Goal: Navigation & Orientation: Find specific page/section

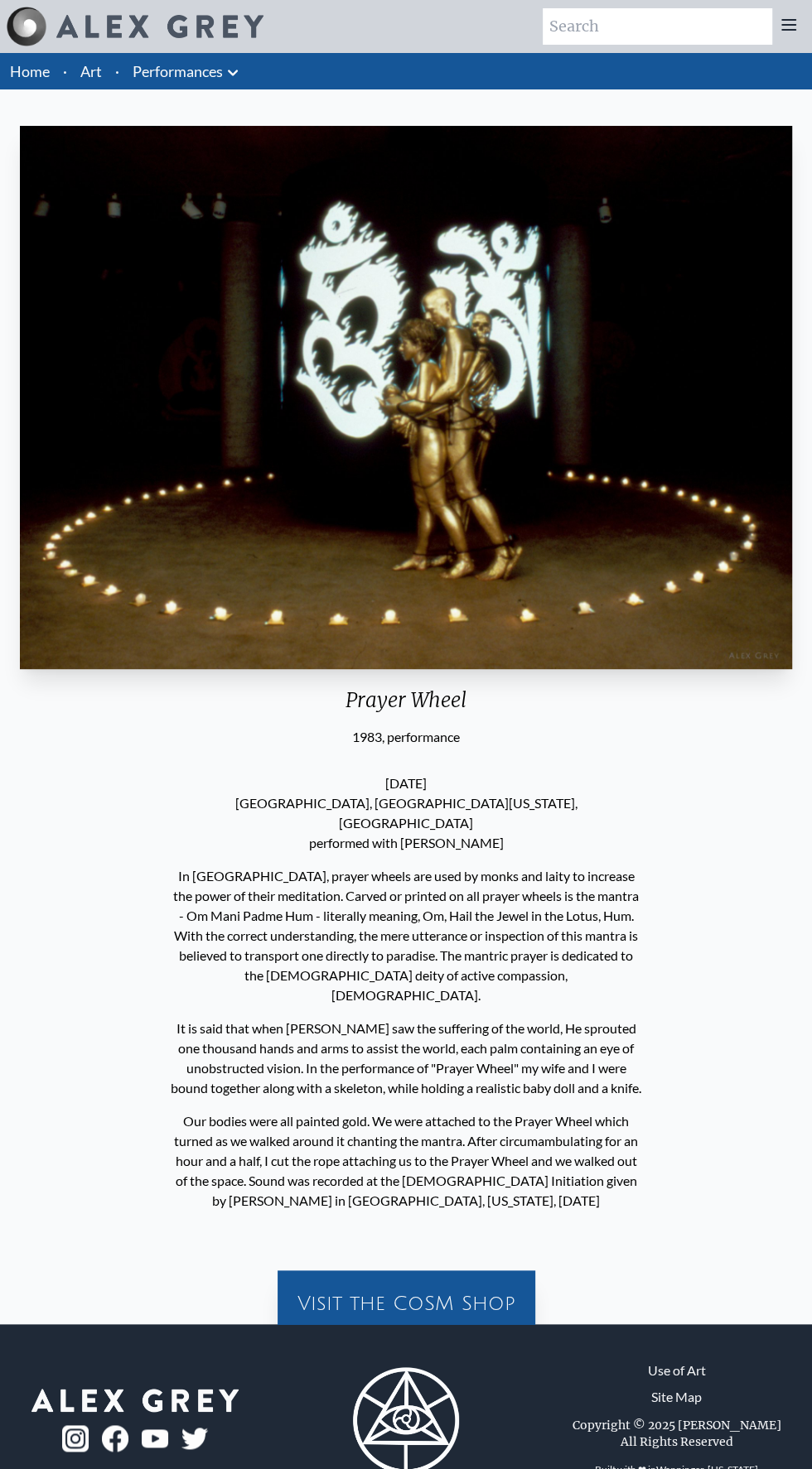
click at [389, 1277] on div "Visit the CoSM Shop" at bounding box center [406, 1303] width 244 height 53
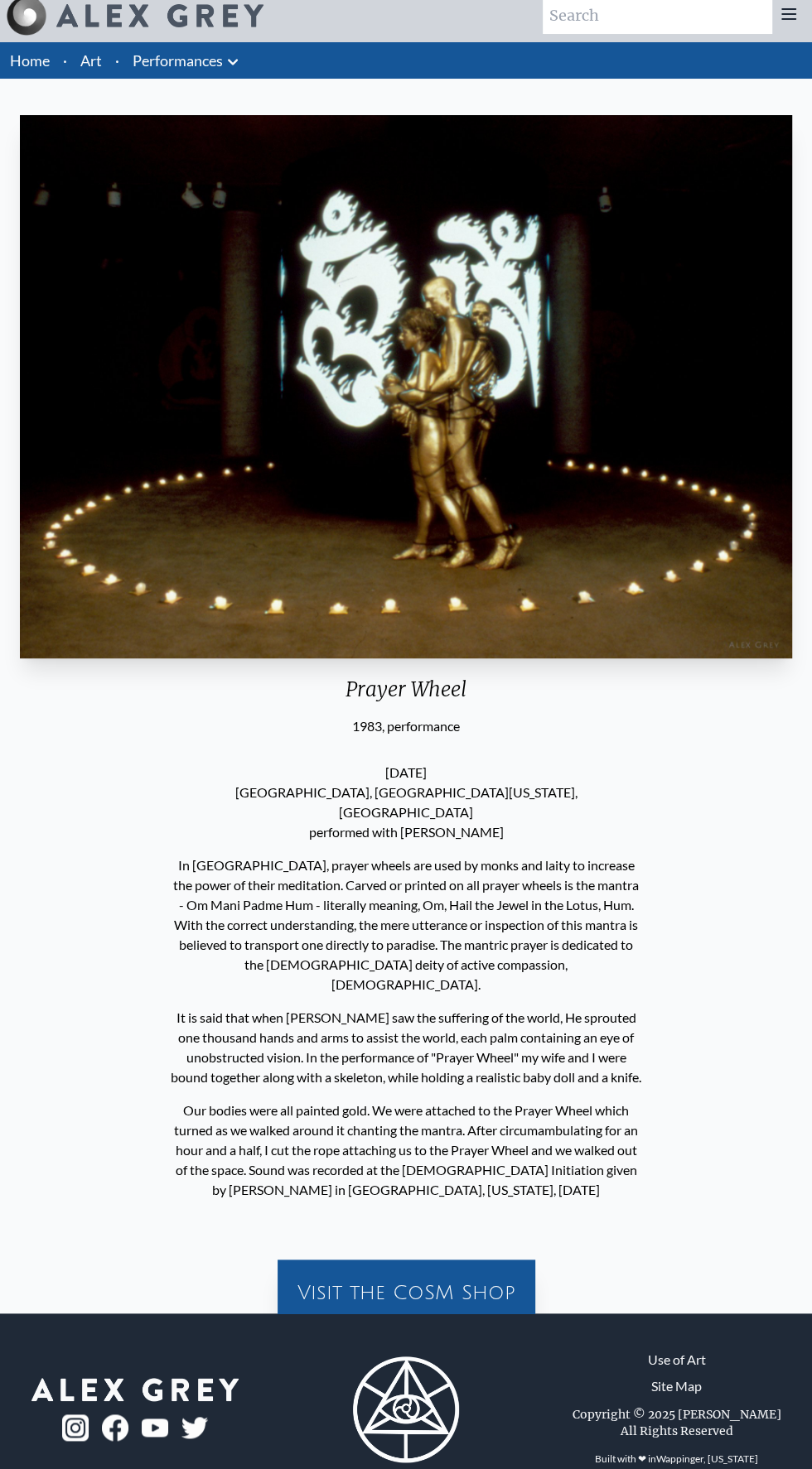
scroll to position [131, 0]
